Goal: Task Accomplishment & Management: Use online tool/utility

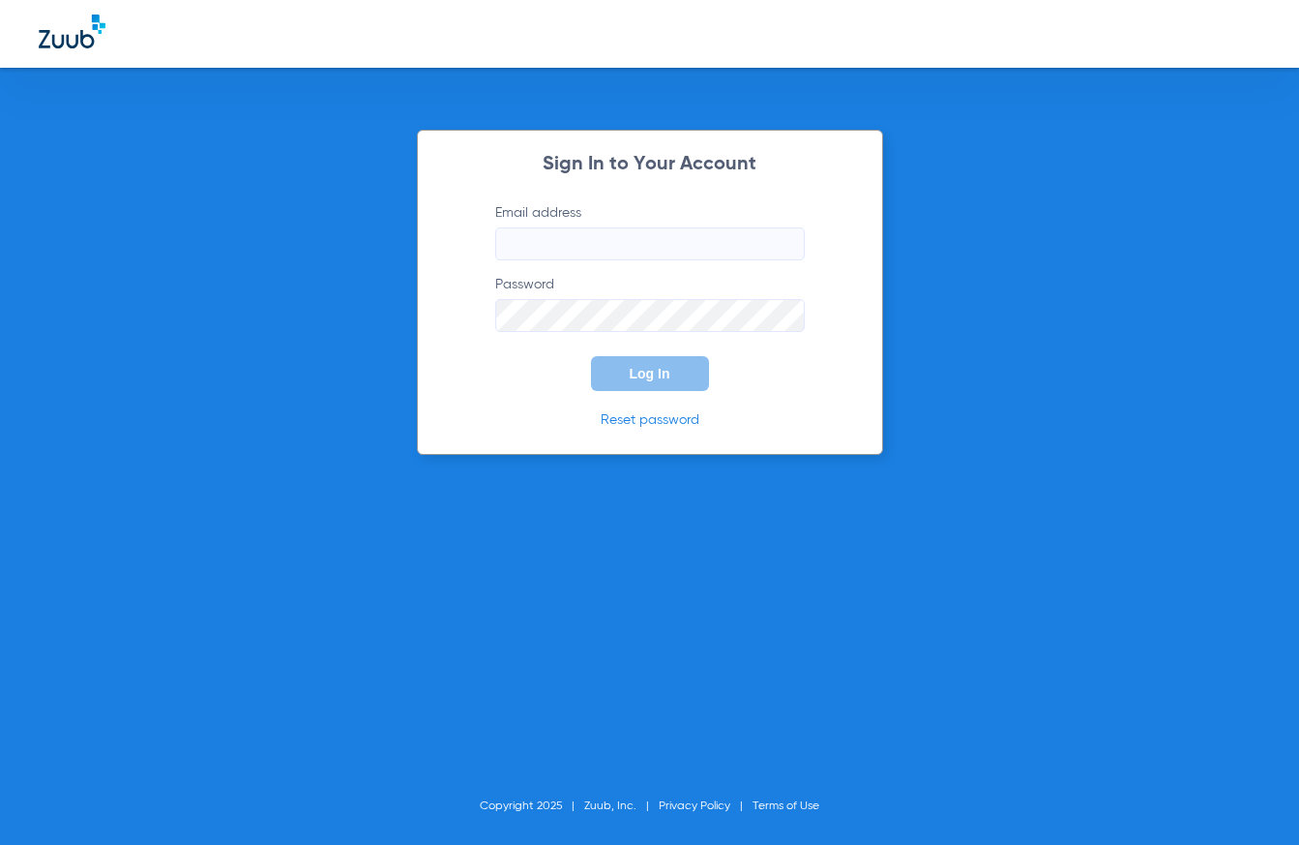
type input "[EMAIL_ADDRESS][DOMAIN_NAME]"
click at [647, 375] on span "Log In" at bounding box center [650, 373] width 41 height 15
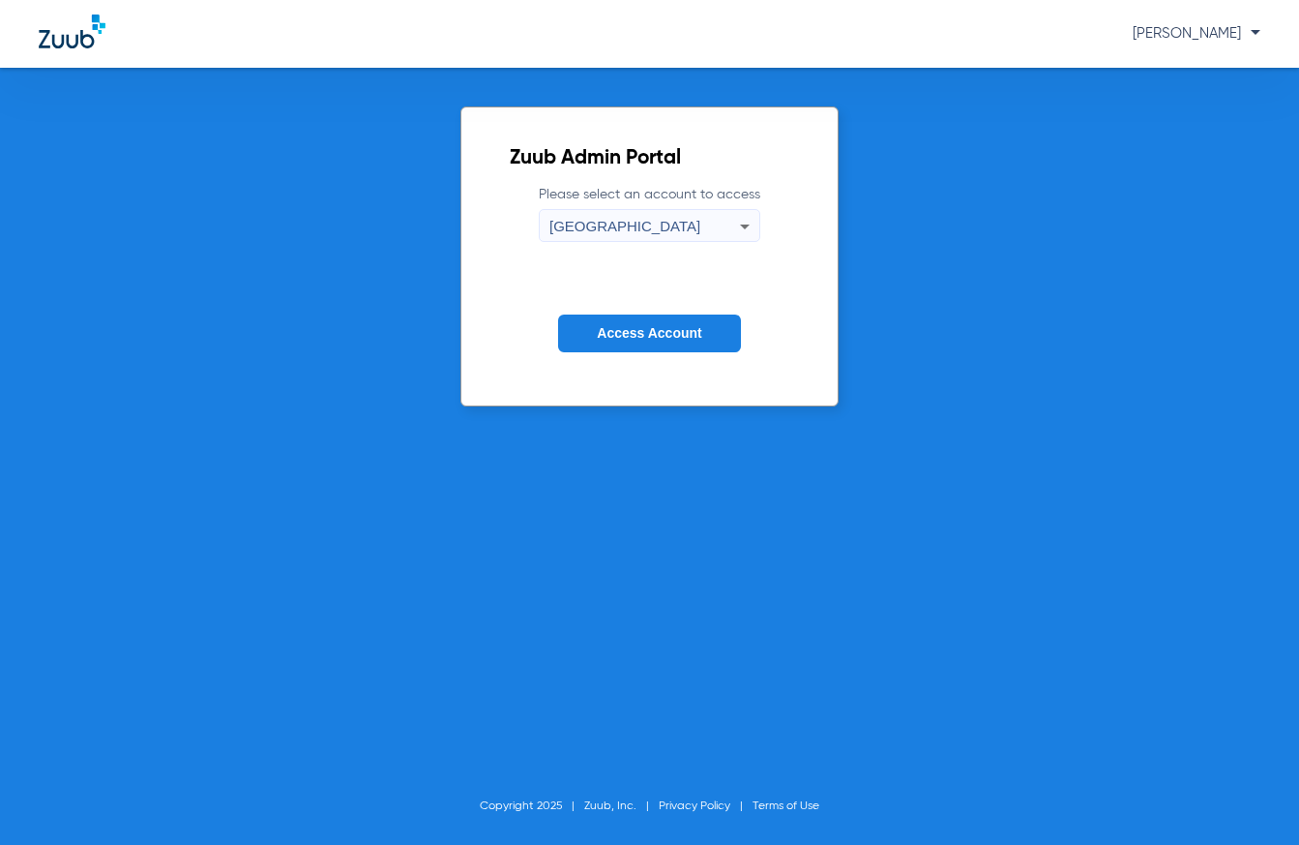
click at [602, 339] on span "Access Account" at bounding box center [649, 332] width 104 height 15
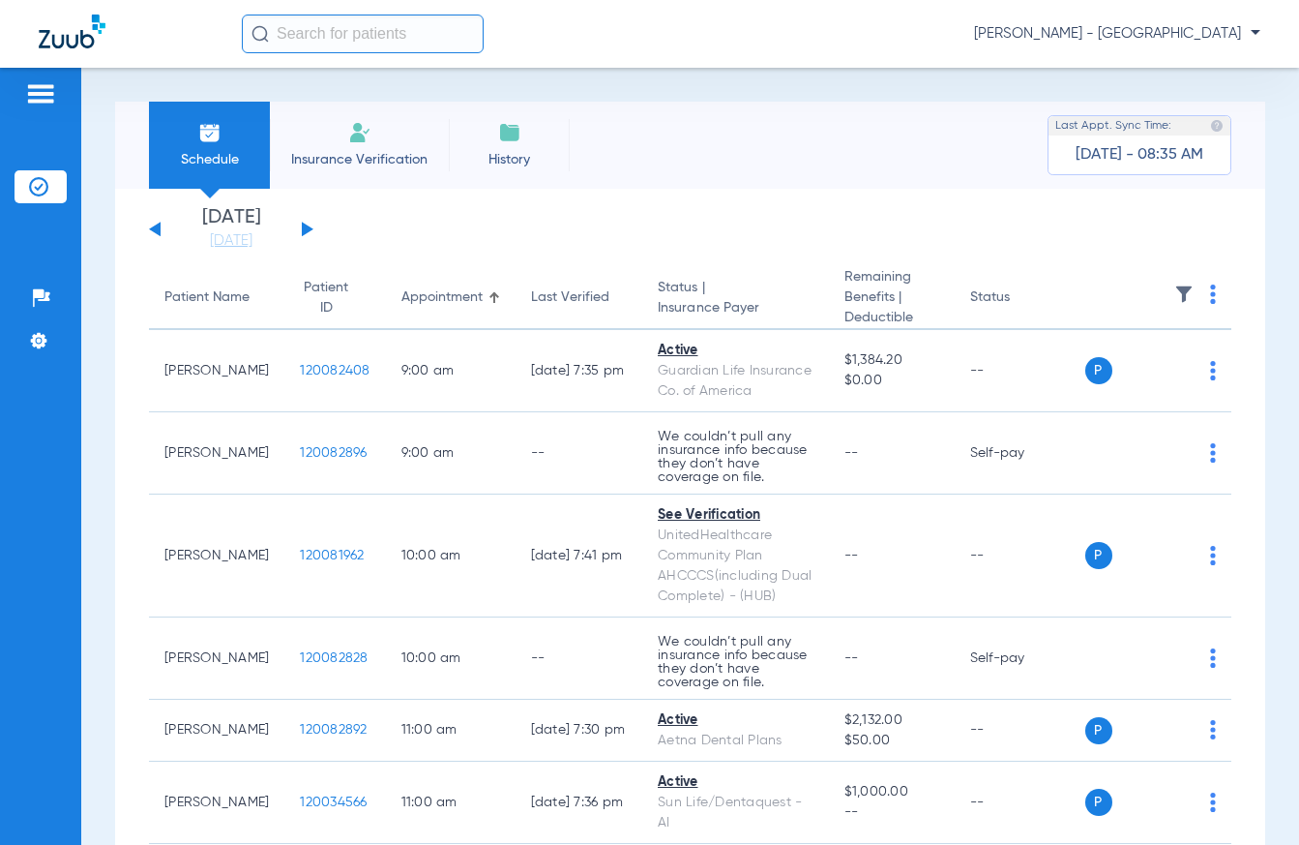
click at [1202, 303] on th at bounding box center [1159, 298] width 147 height 63
click at [1204, 298] on th at bounding box center [1159, 298] width 147 height 63
click at [1210, 300] on img at bounding box center [1213, 293] width 6 height 19
click at [1147, 364] on button "Verify All" at bounding box center [1127, 371] width 147 height 39
